Goal: Task Accomplishment & Management: Manage account settings

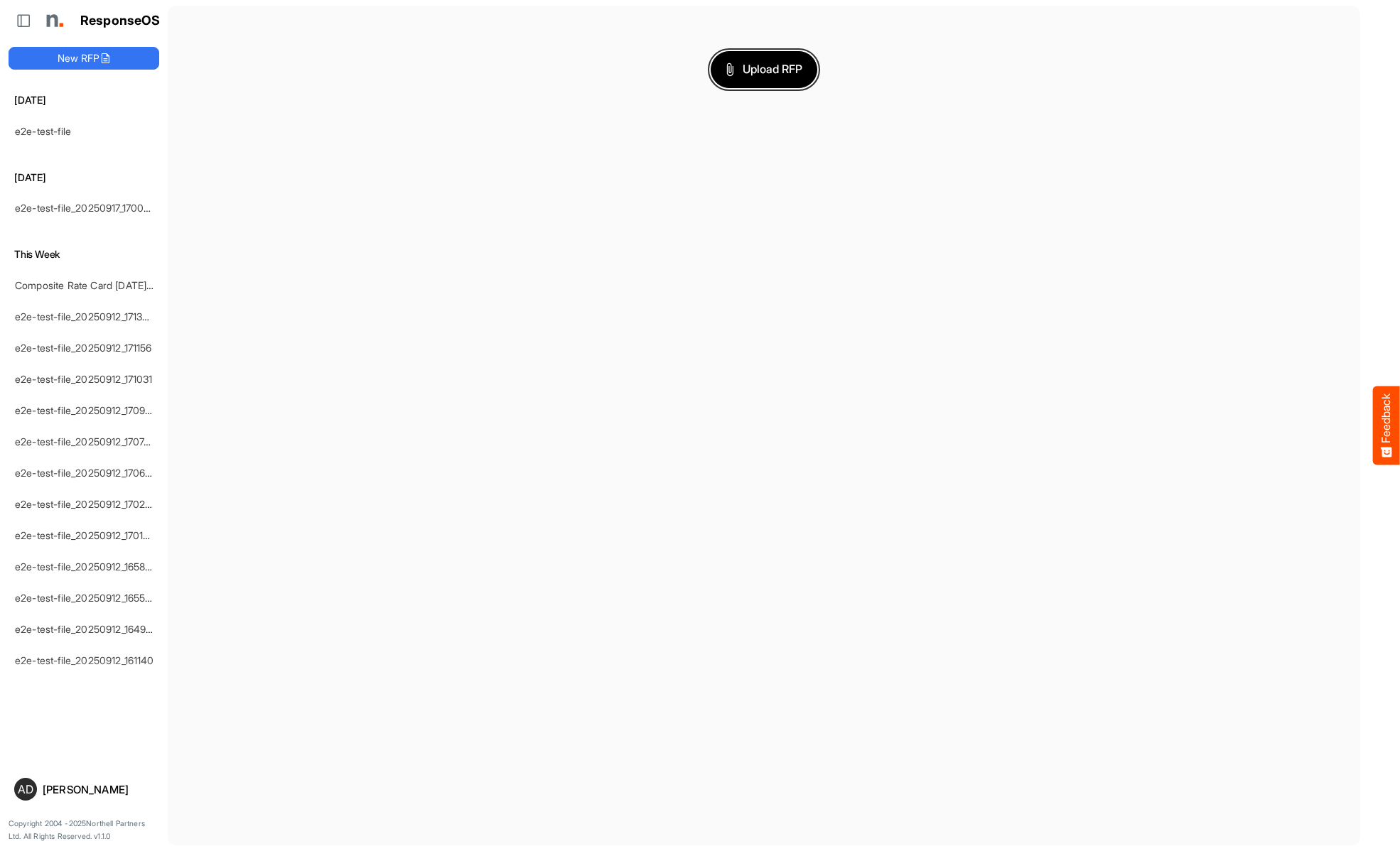
click at [764, 69] on span "Upload RFP" at bounding box center [764, 69] width 77 height 18
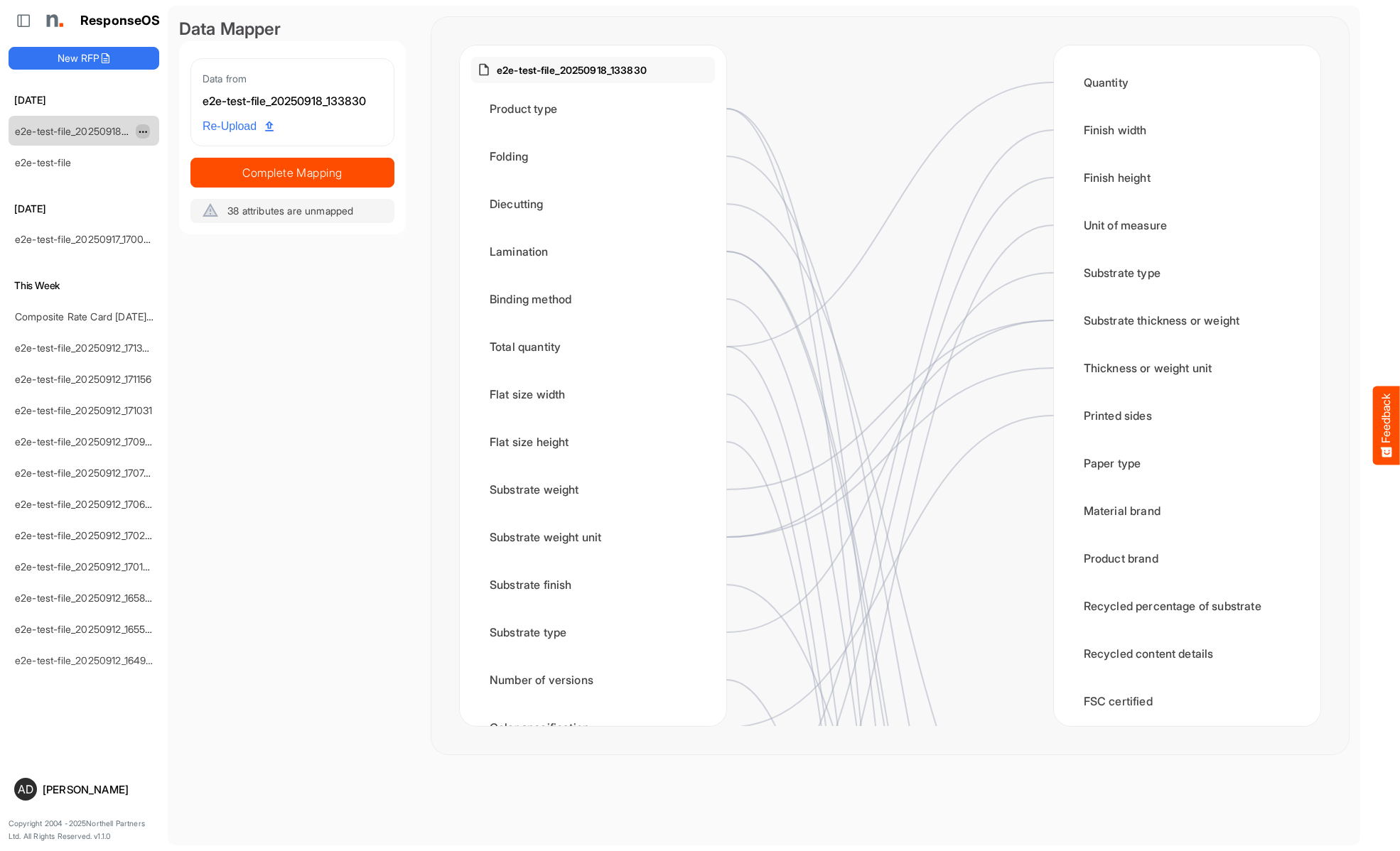
click at [143, 131] on span "dropdownbutton" at bounding box center [141, 132] width 8 height 10
click at [179, 154] on li "Rename" at bounding box center [179, 154] width 85 height 22
type input "**********"
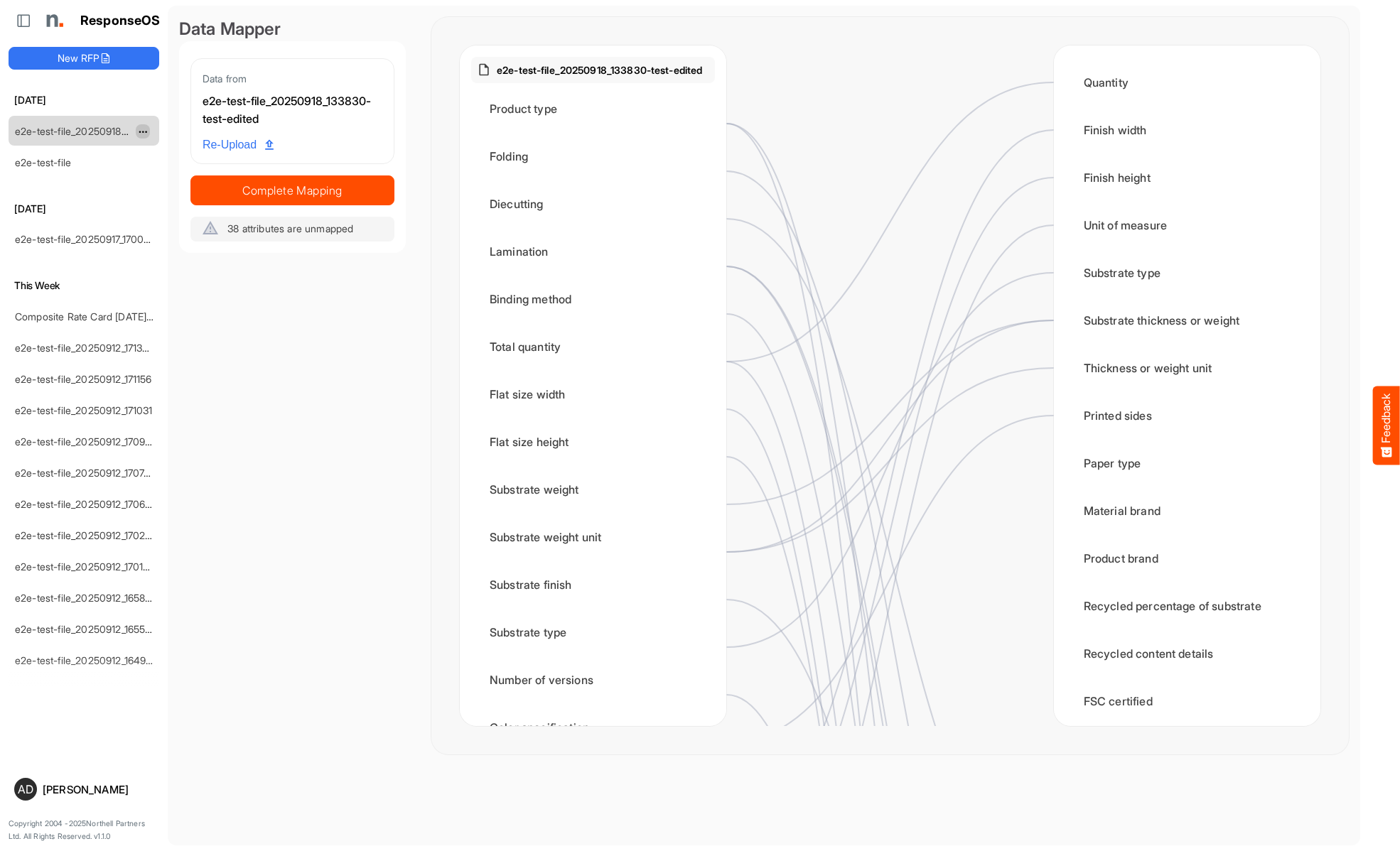
click at [143, 131] on span "dropdownbutton" at bounding box center [141, 132] width 8 height 10
click at [179, 175] on li "Delete" at bounding box center [179, 175] width 85 height 22
